Goal: Check status: Check status

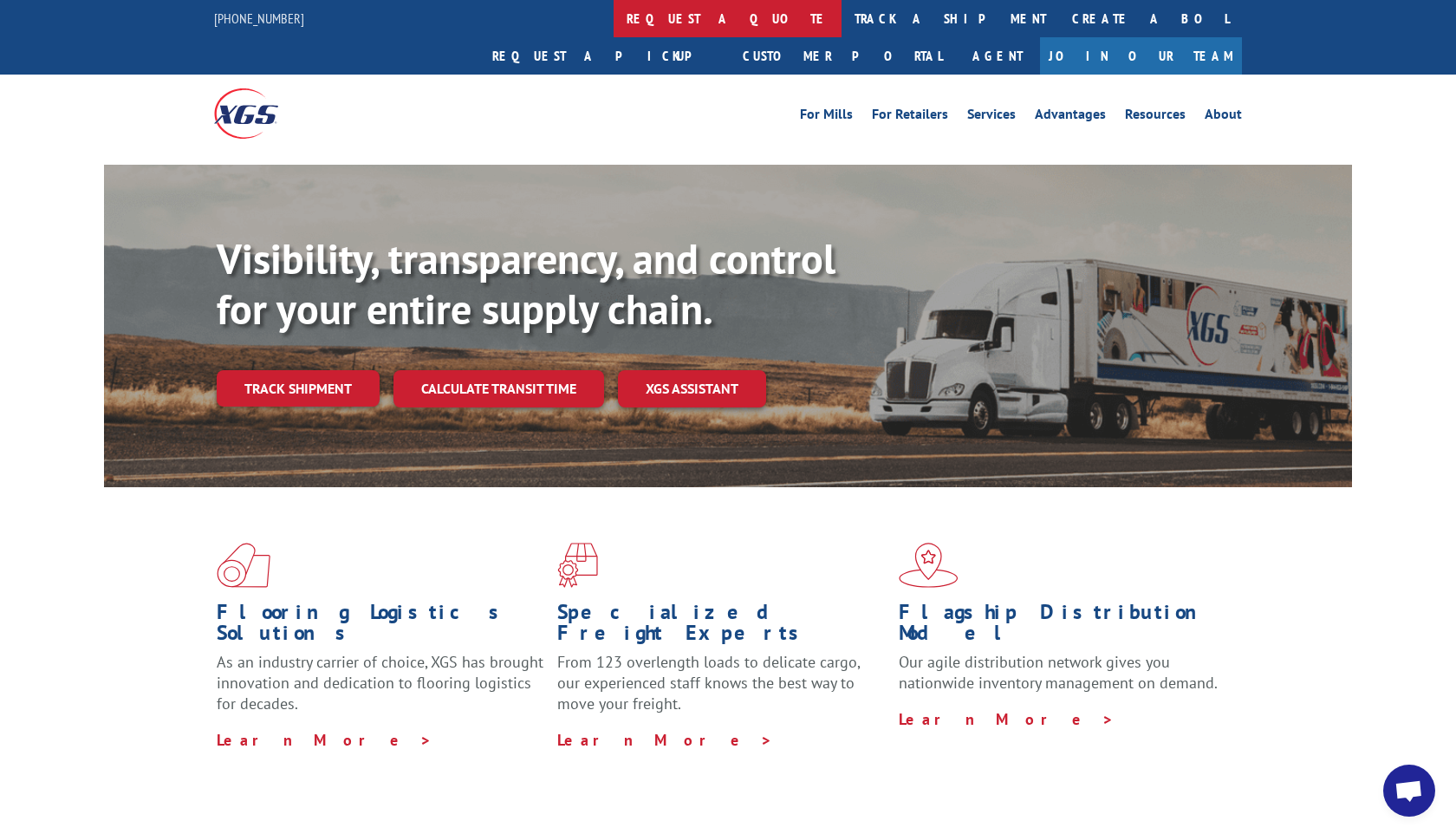
click at [613, 25] on link "request a quote" at bounding box center [727, 18] width 228 height 37
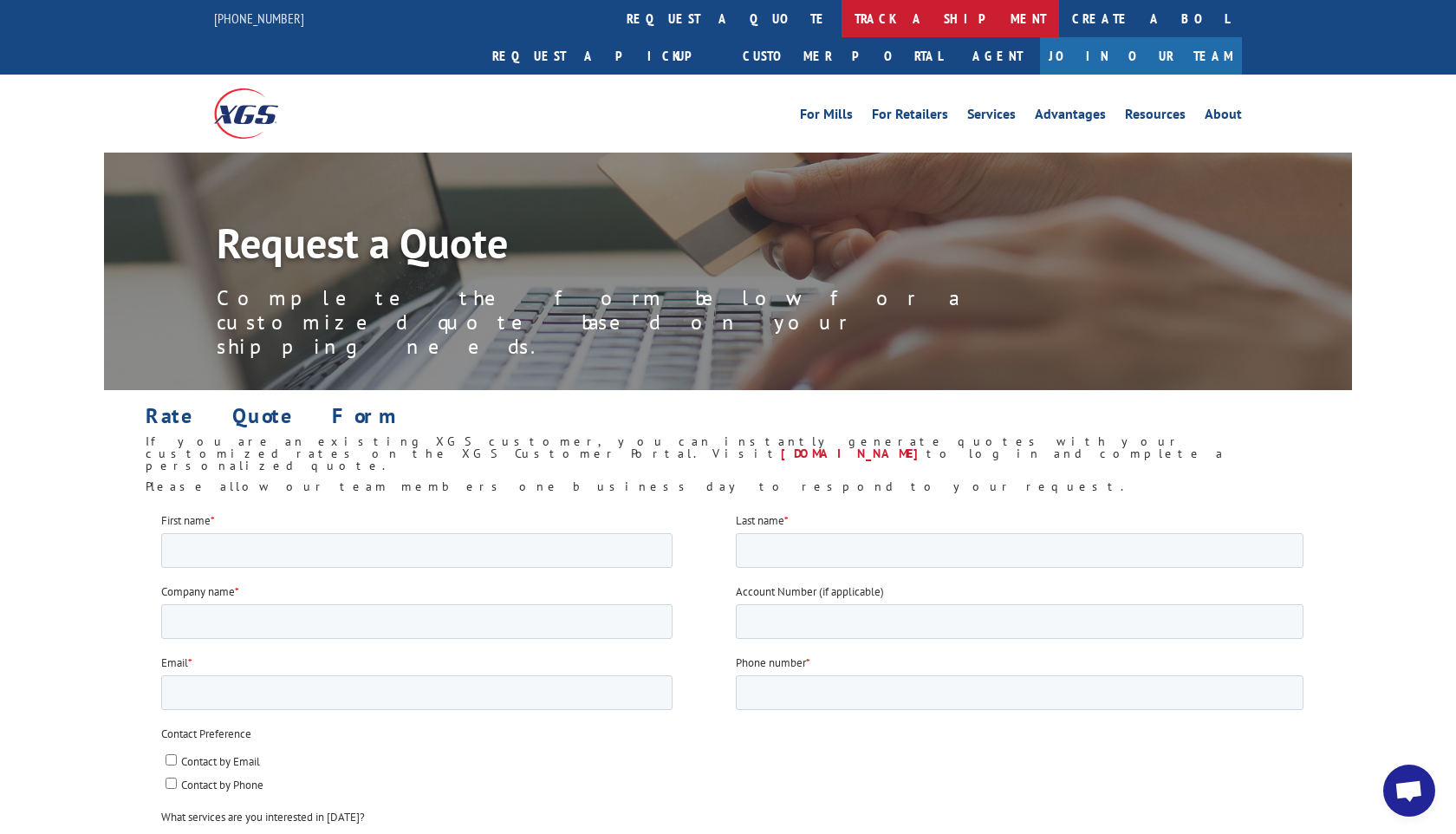
click at [842, 13] on link "track a shipment" at bounding box center [950, 18] width 218 height 37
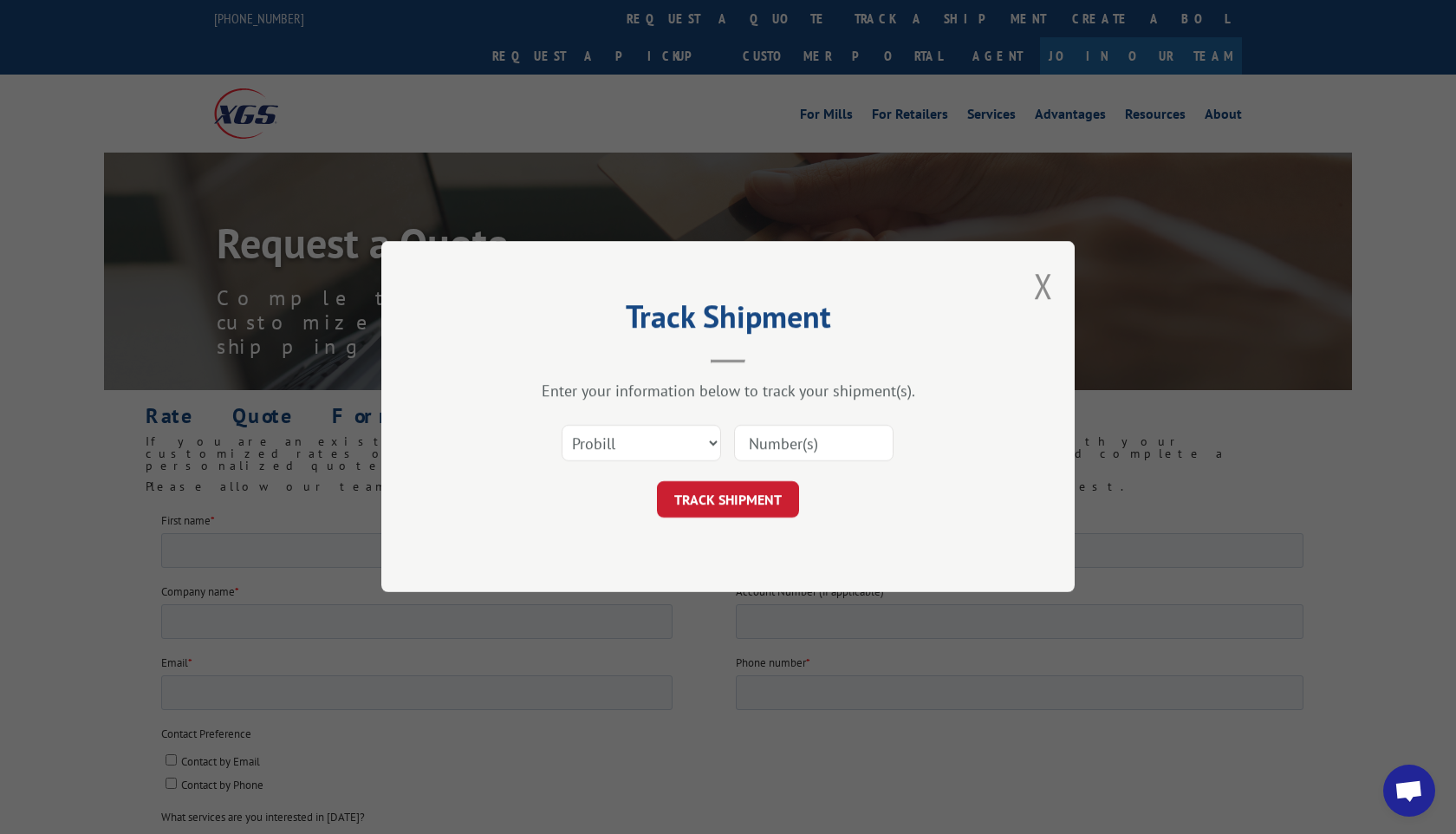
click at [845, 440] on input at bounding box center [813, 444] width 159 height 36
paste input "12857505"
type input "12857505"
click button "TRACK SHIPMENT" at bounding box center [728, 500] width 142 height 36
